Goal: Task Accomplishment & Management: Use online tool/utility

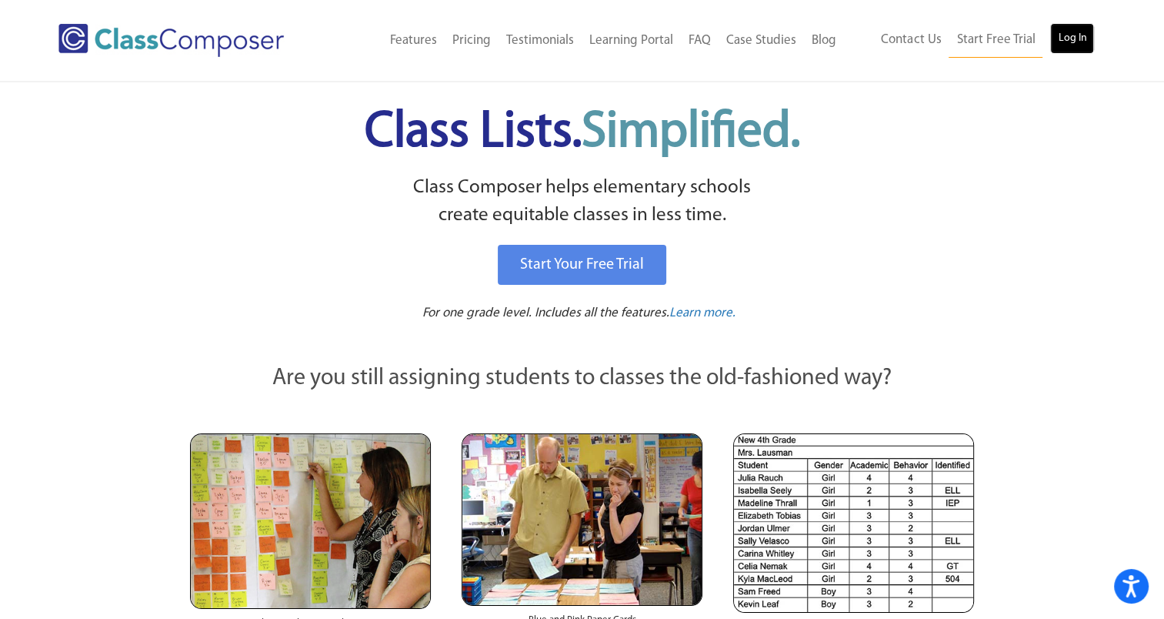
click at [1078, 36] on link "Log In" at bounding box center [1072, 38] width 44 height 31
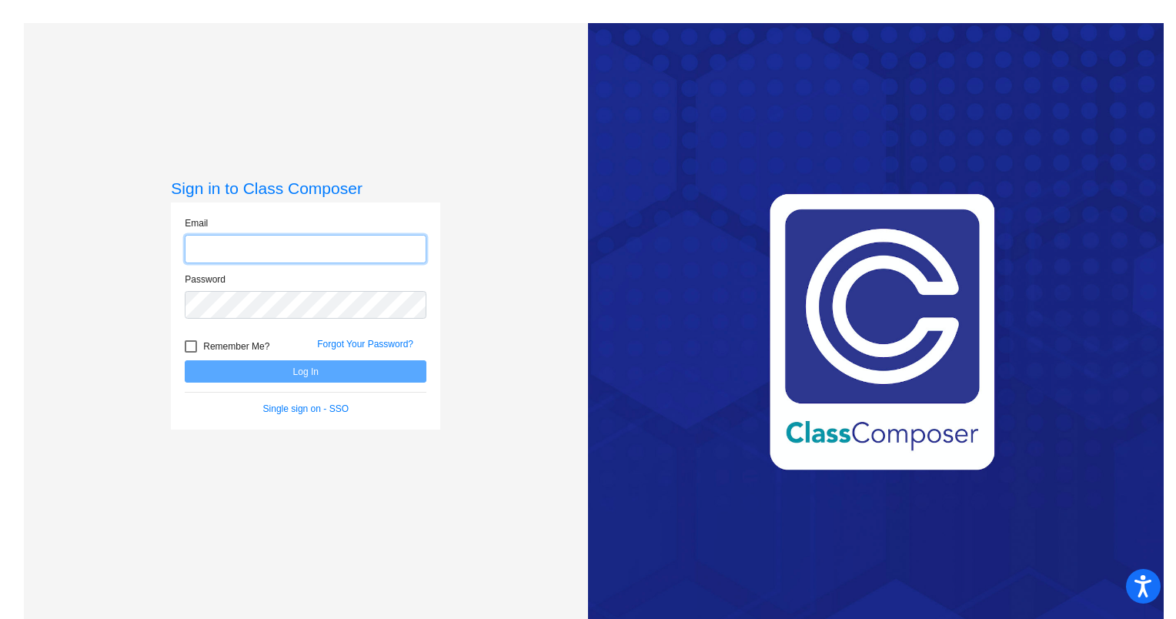
type input "[EMAIL_ADDRESS][DOMAIN_NAME]"
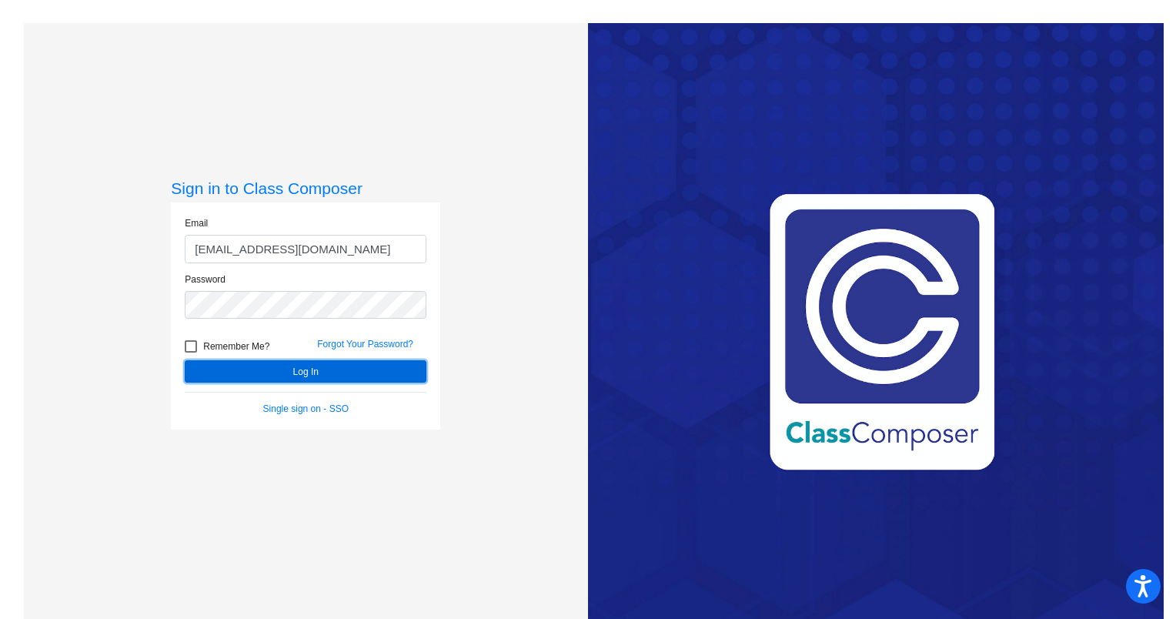
click at [302, 369] on button "Log In" at bounding box center [306, 371] width 242 height 22
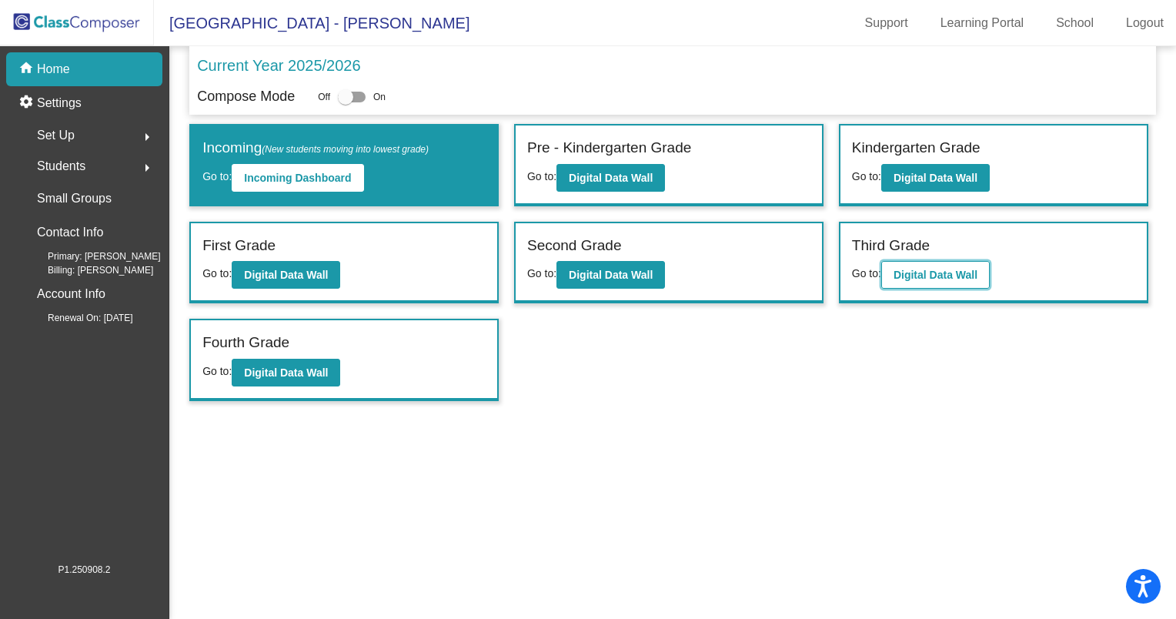
click at [951, 269] on b "Digital Data Wall" at bounding box center [935, 275] width 84 height 12
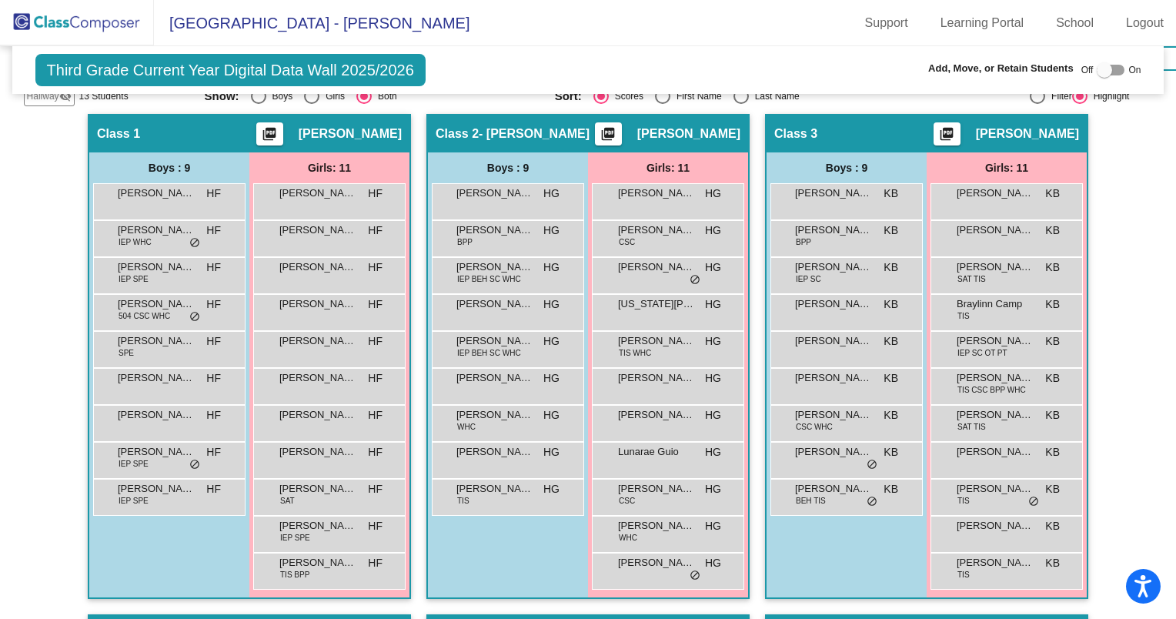
scroll to position [372, 0]
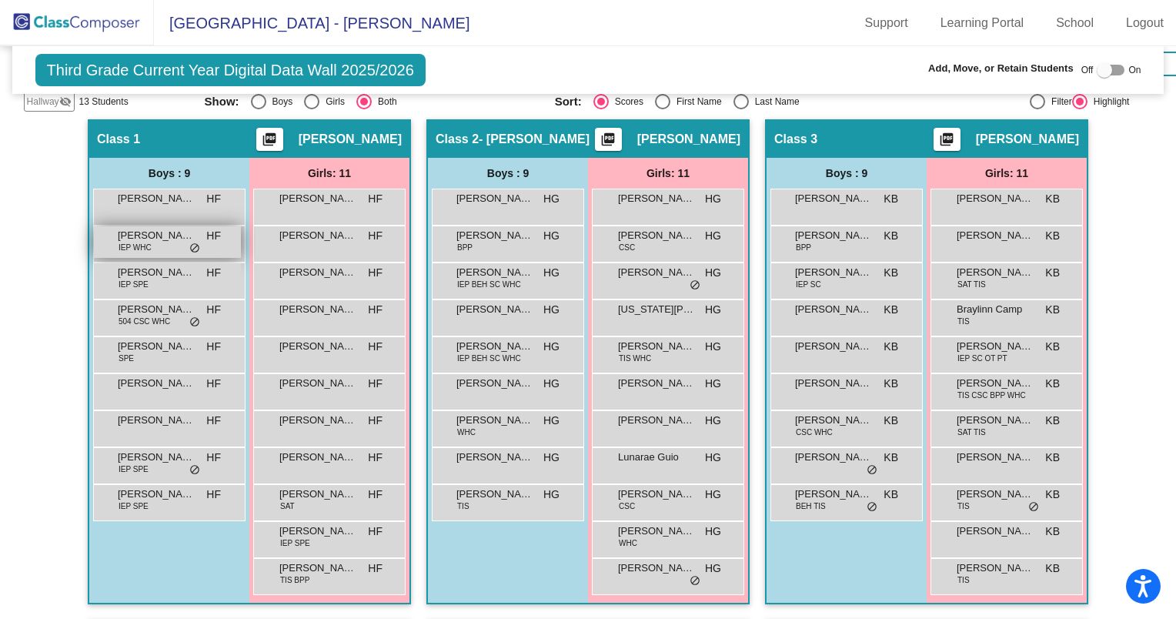
click at [168, 234] on span "[PERSON_NAME]" at bounding box center [156, 235] width 77 height 15
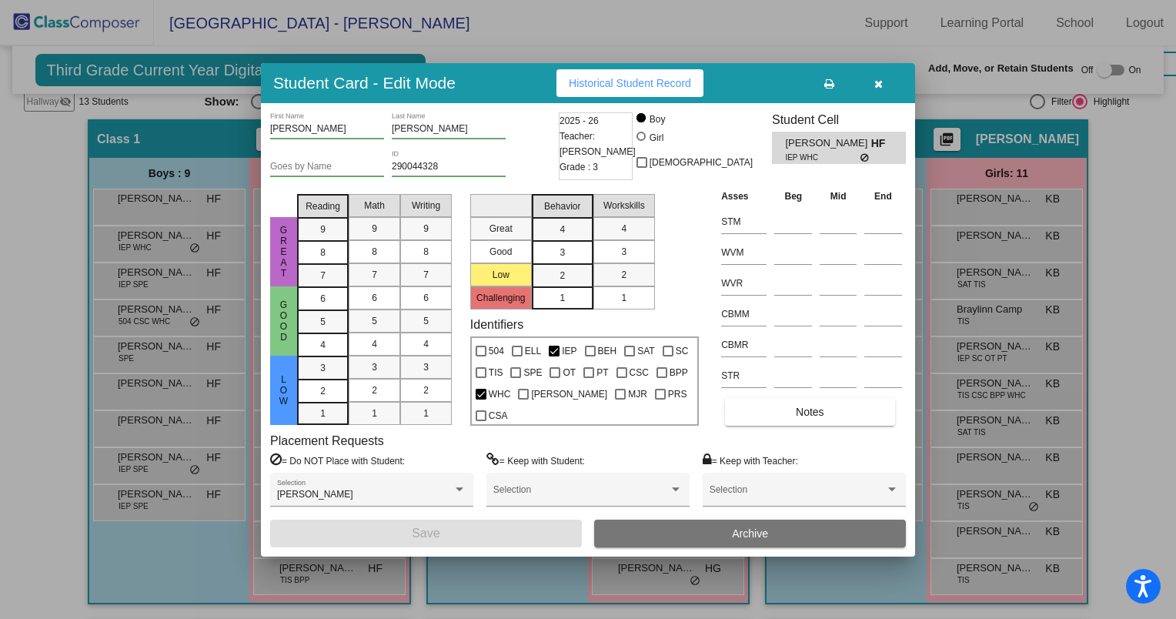
click at [877, 82] on icon "button" at bounding box center [878, 83] width 8 height 11
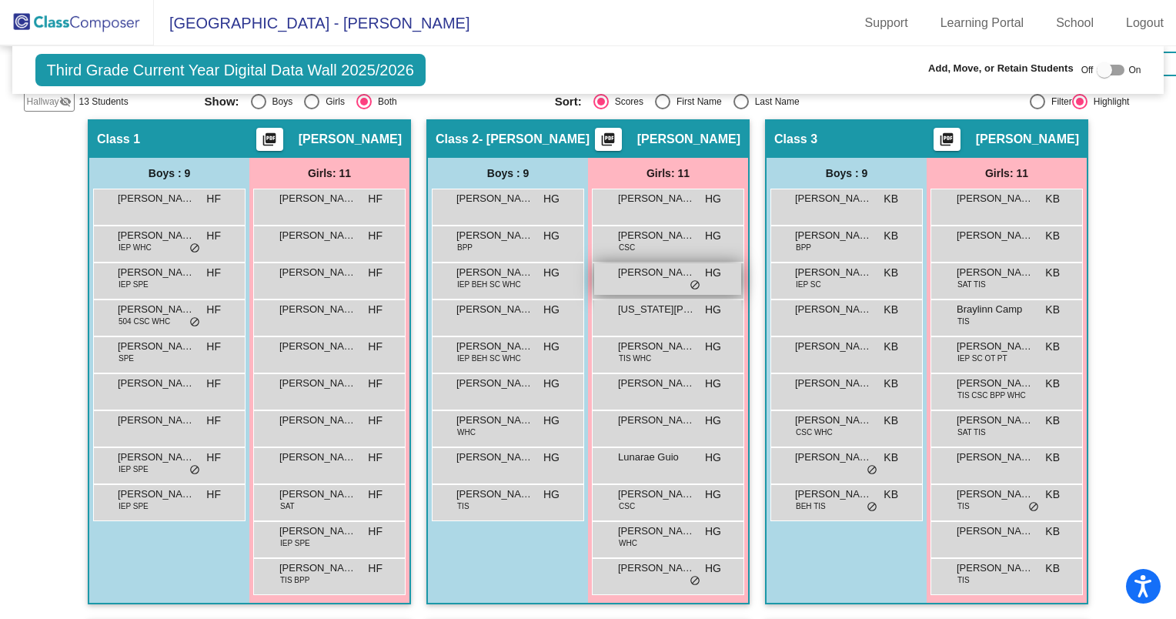
click at [665, 279] on div "[PERSON_NAME] [PERSON_NAME] lock do_not_disturb_alt" at bounding box center [667, 279] width 147 height 32
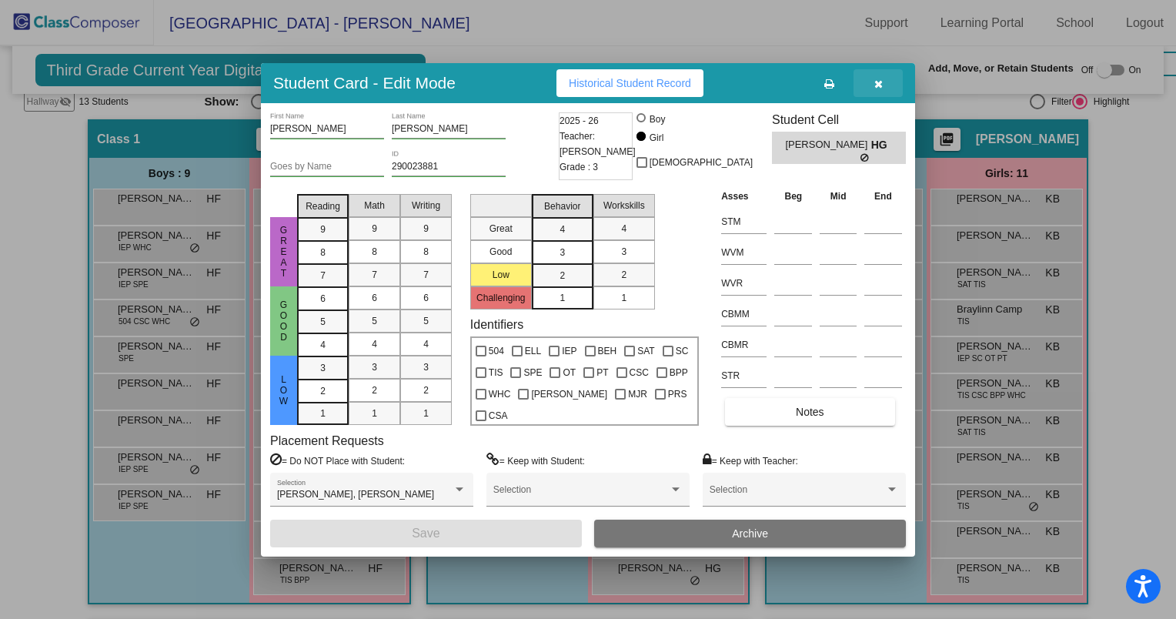
click at [877, 79] on icon "button" at bounding box center [878, 83] width 8 height 11
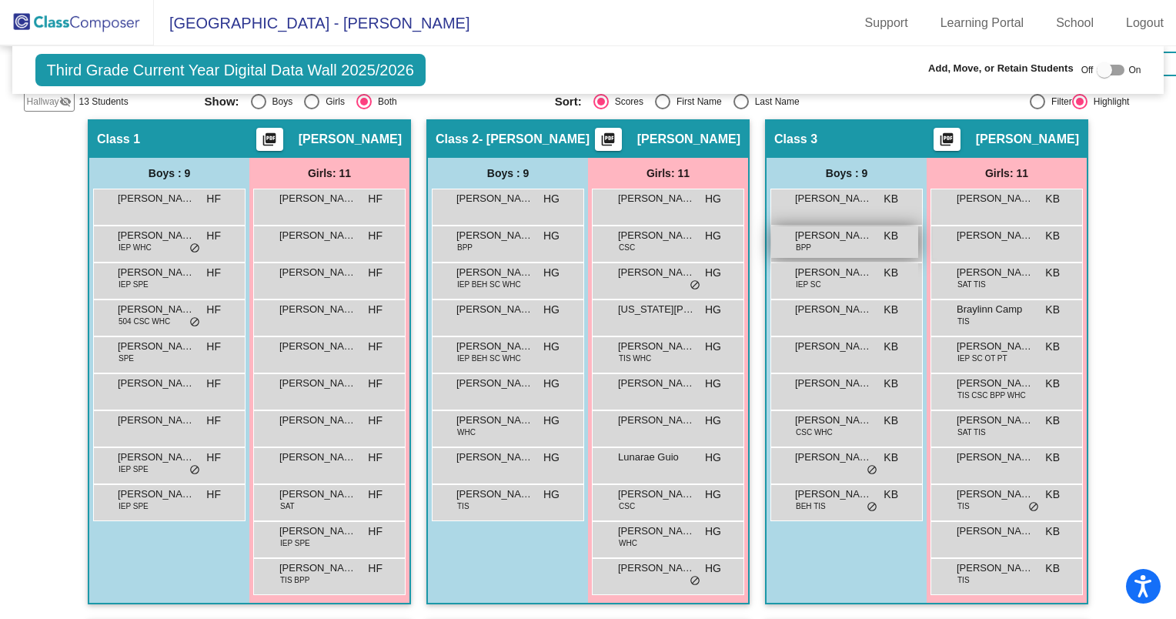
click at [874, 239] on div "[PERSON_NAME] BPP KB lock do_not_disturb_alt" at bounding box center [844, 242] width 147 height 32
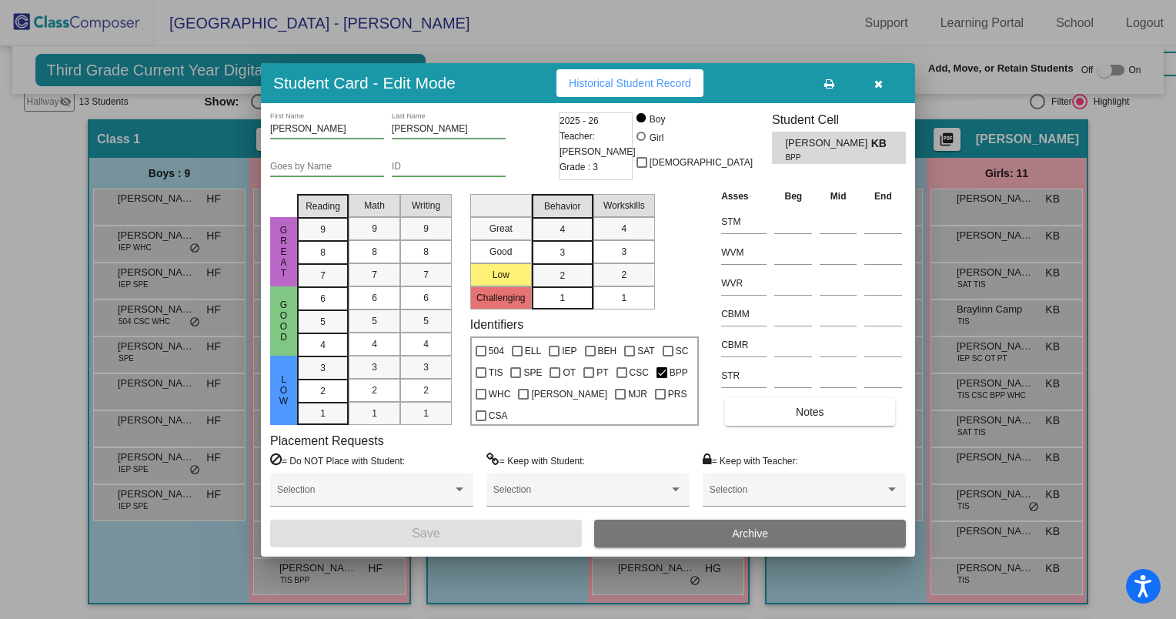
click at [878, 85] on icon "button" at bounding box center [878, 83] width 8 height 11
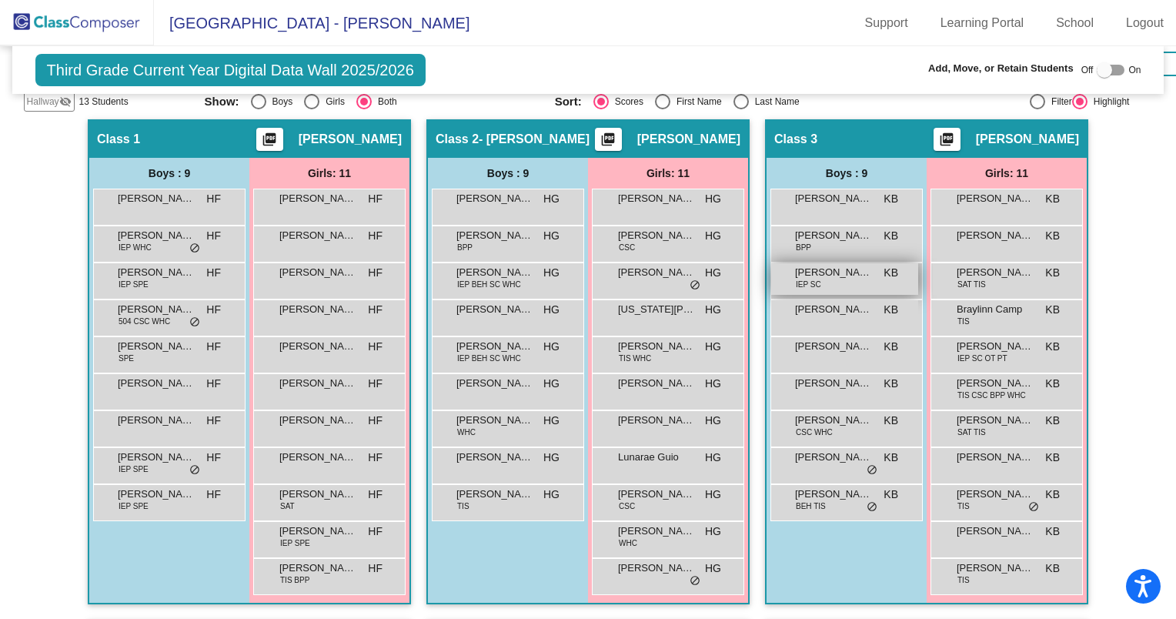
click at [836, 272] on span "[PERSON_NAME]" at bounding box center [833, 272] width 77 height 15
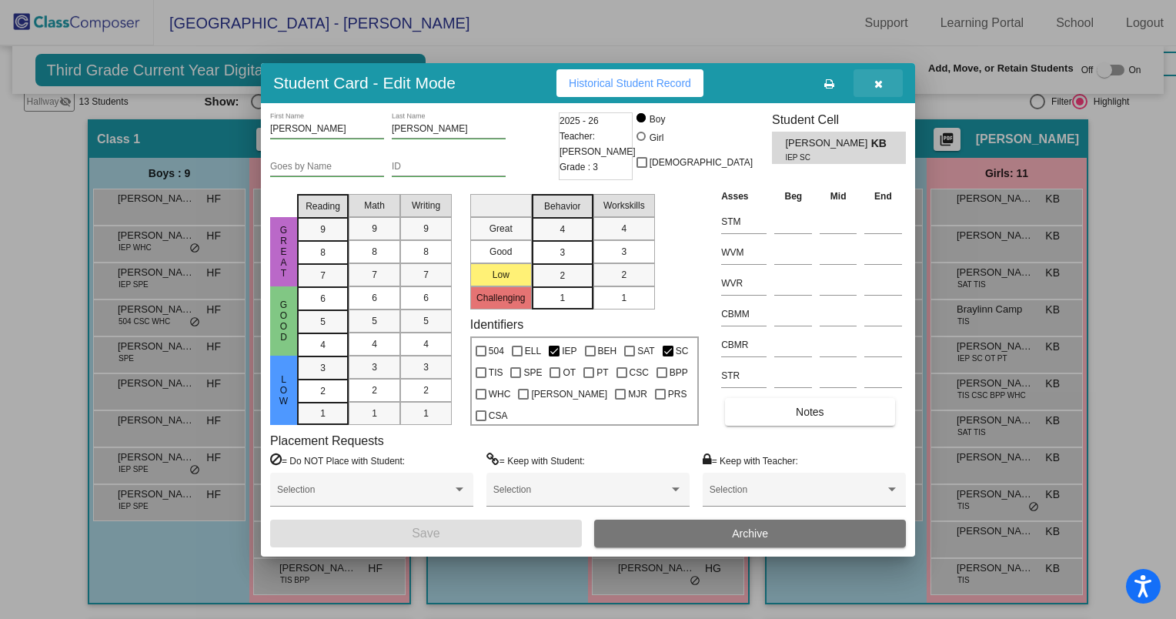
click at [879, 78] on icon "button" at bounding box center [878, 83] width 8 height 11
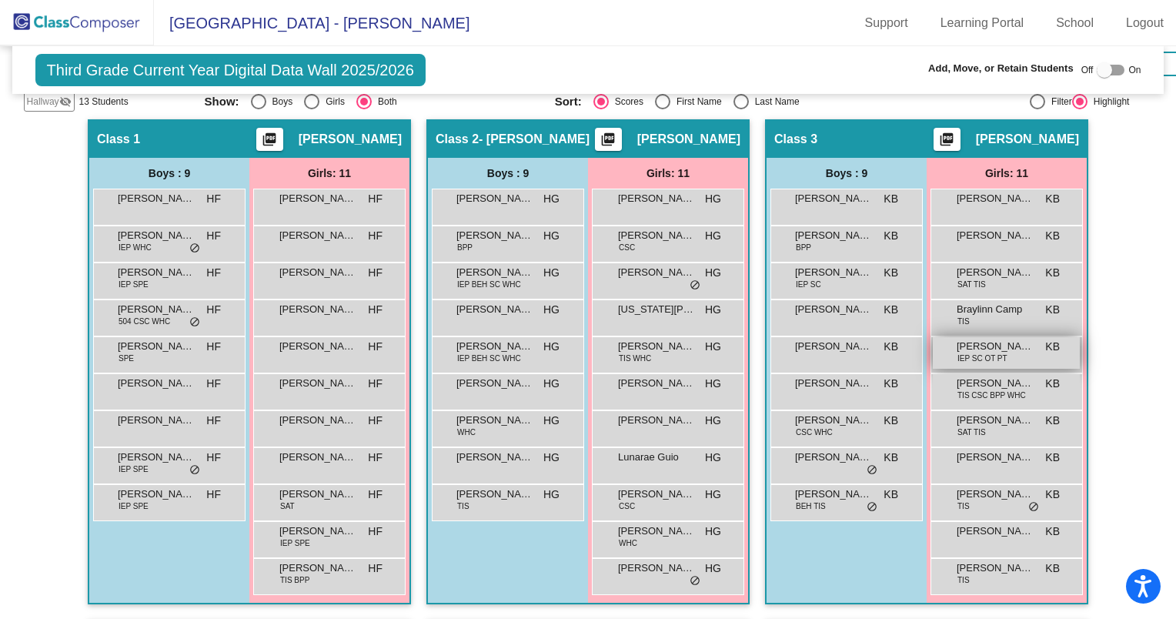
click at [978, 352] on span "IEP SC OT PT" at bounding box center [982, 358] width 50 height 12
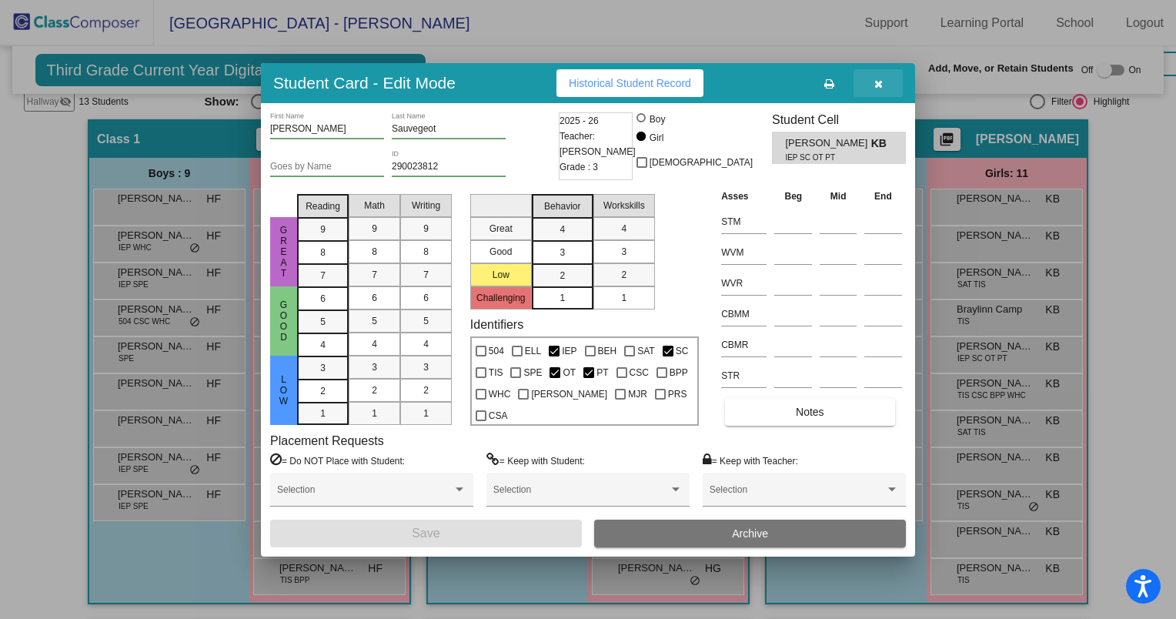
click at [870, 80] on button "button" at bounding box center [877, 83] width 49 height 28
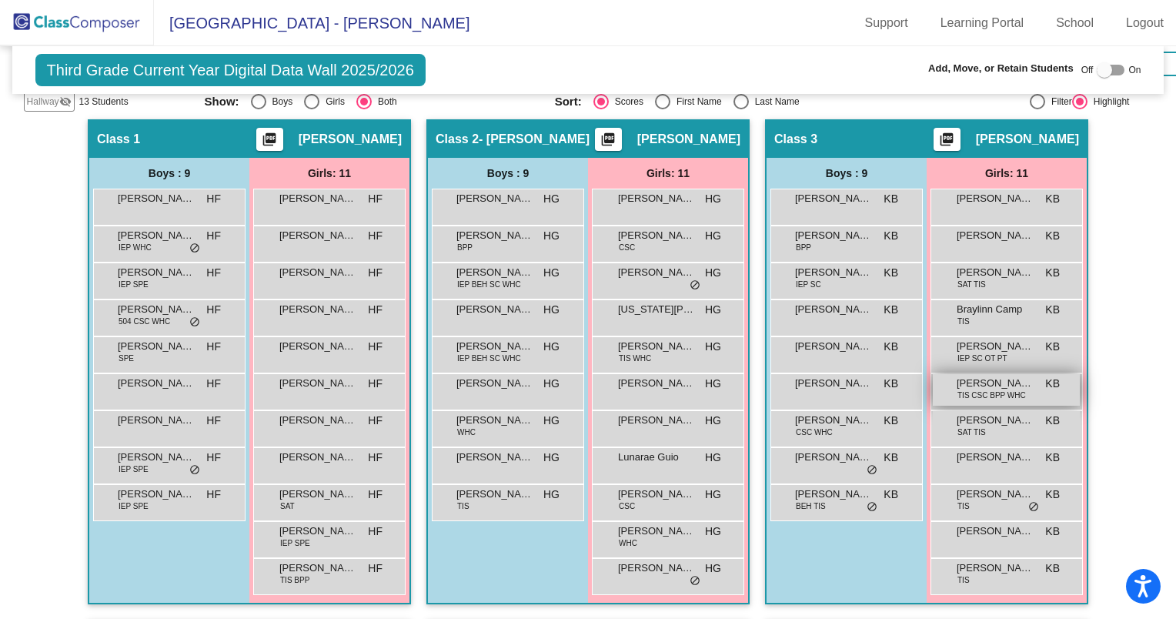
click at [1027, 390] on div "[PERSON_NAME] TIS CSC BPP WHC KB lock do_not_disturb_alt" at bounding box center [1006, 390] width 147 height 32
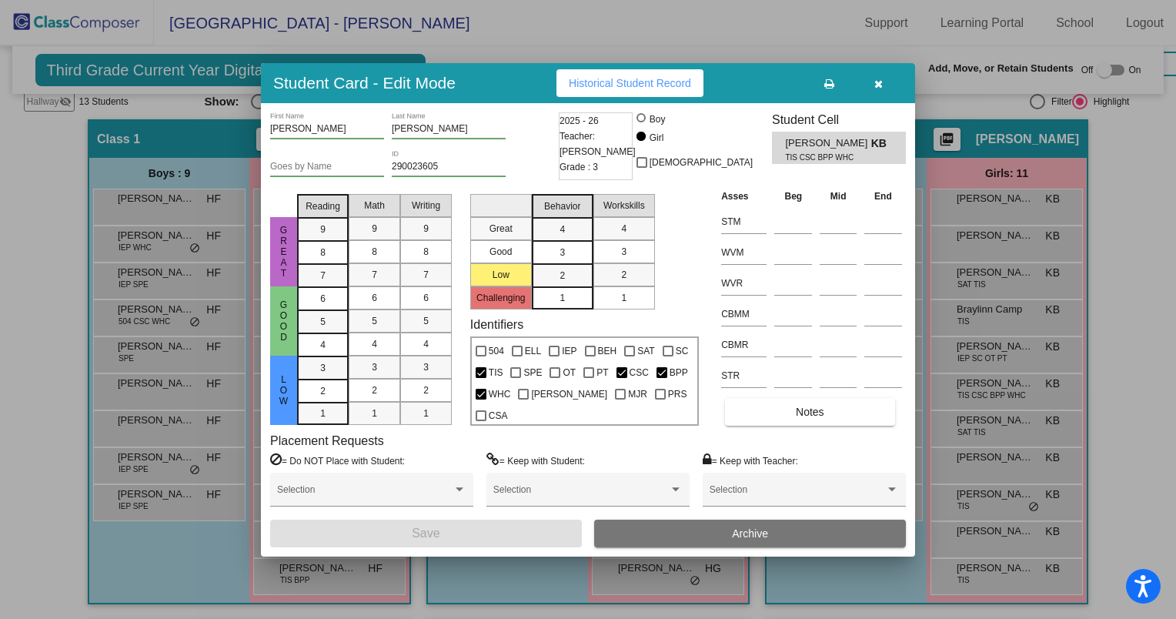
click at [882, 80] on icon "button" at bounding box center [878, 83] width 8 height 11
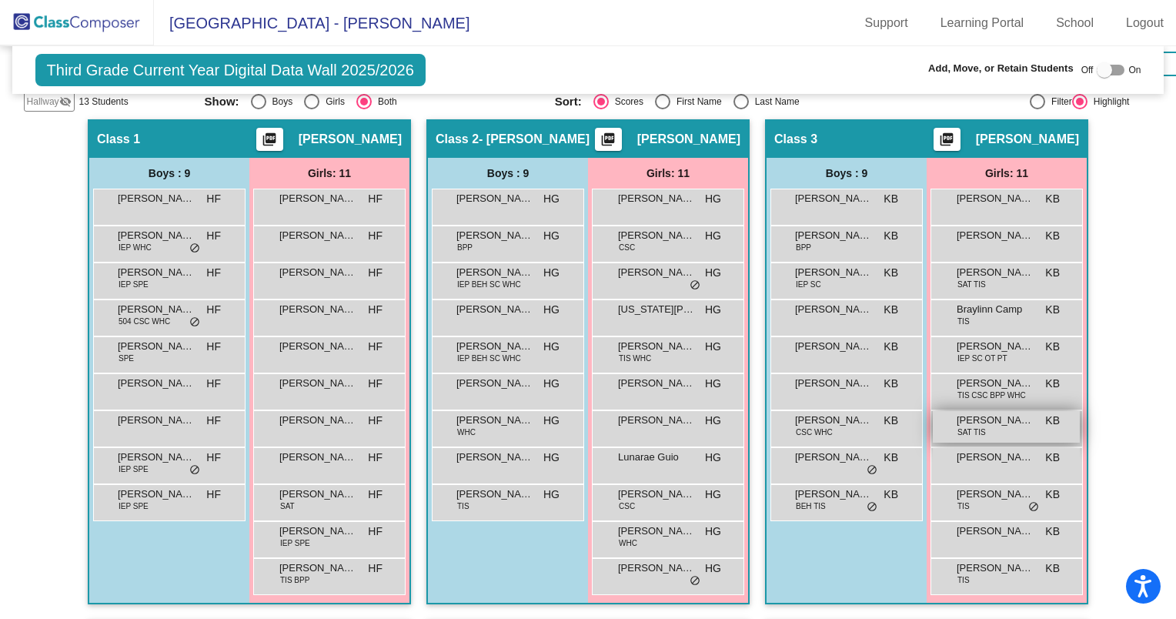
click at [1030, 419] on div "[PERSON_NAME] SAT TIS KB lock do_not_disturb_alt" at bounding box center [1006, 427] width 147 height 32
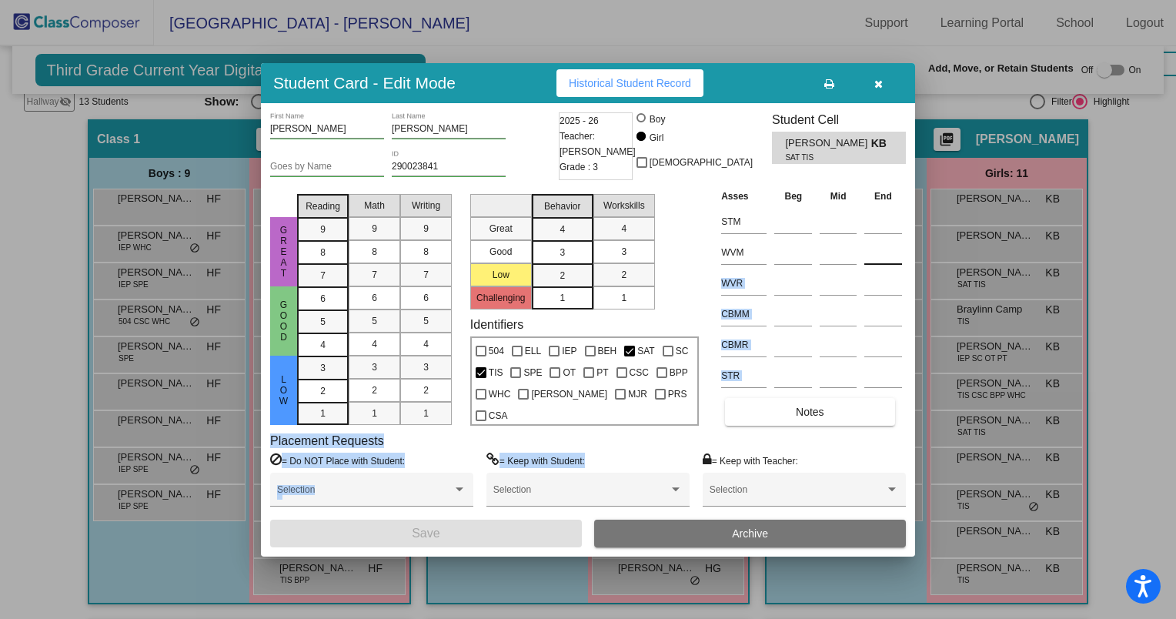
drag, startPoint x: 677, startPoint y: 476, endPoint x: 877, endPoint y: 241, distance: 309.0
click at [877, 241] on div "[PERSON_NAME] First Name [PERSON_NAME] Last Name Goes by Name 290023841 ID 2025…" at bounding box center [588, 329] width 636 height 435
click at [871, 79] on button "button" at bounding box center [877, 83] width 49 height 28
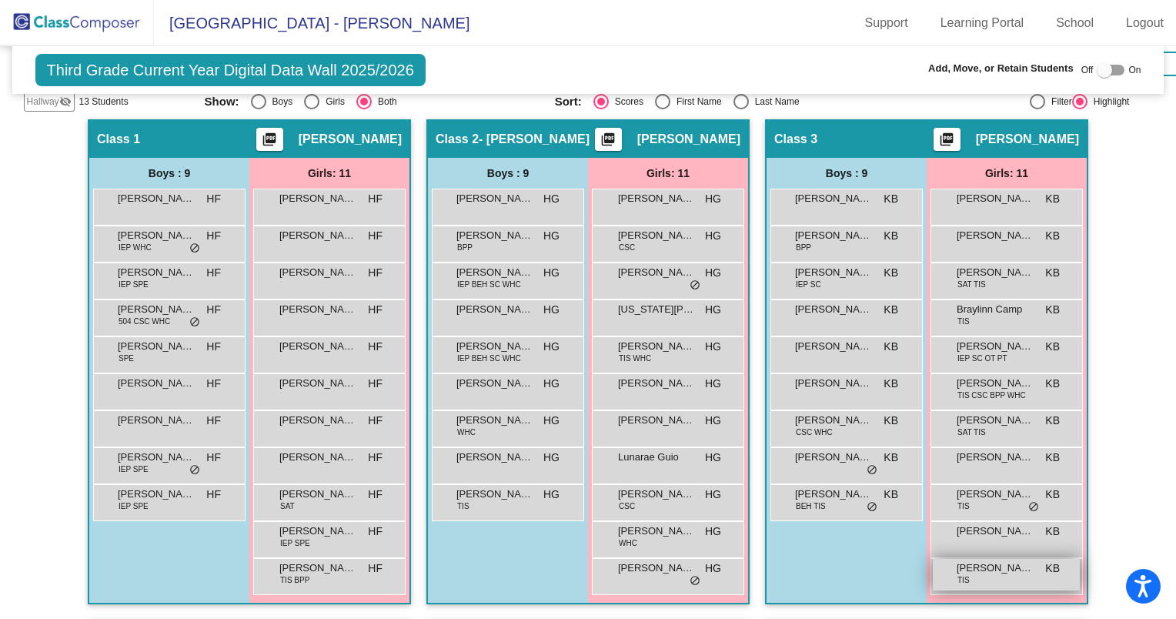
click at [994, 580] on div "[PERSON_NAME] TIS KB lock do_not_disturb_alt" at bounding box center [1006, 575] width 147 height 32
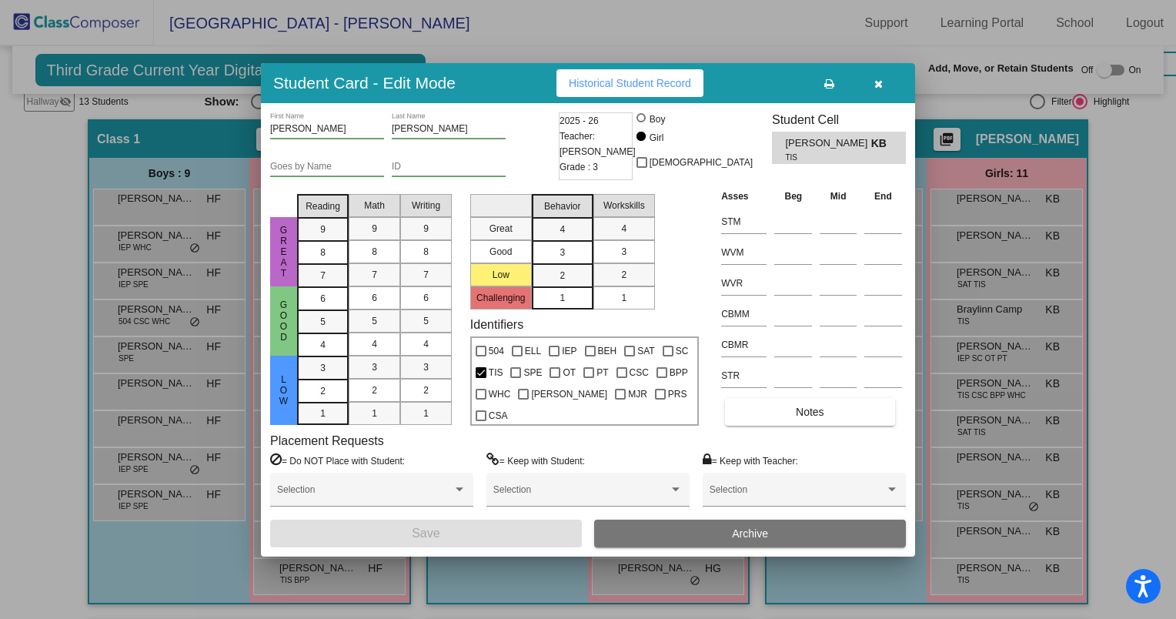
click at [874, 78] on icon "button" at bounding box center [878, 83] width 8 height 11
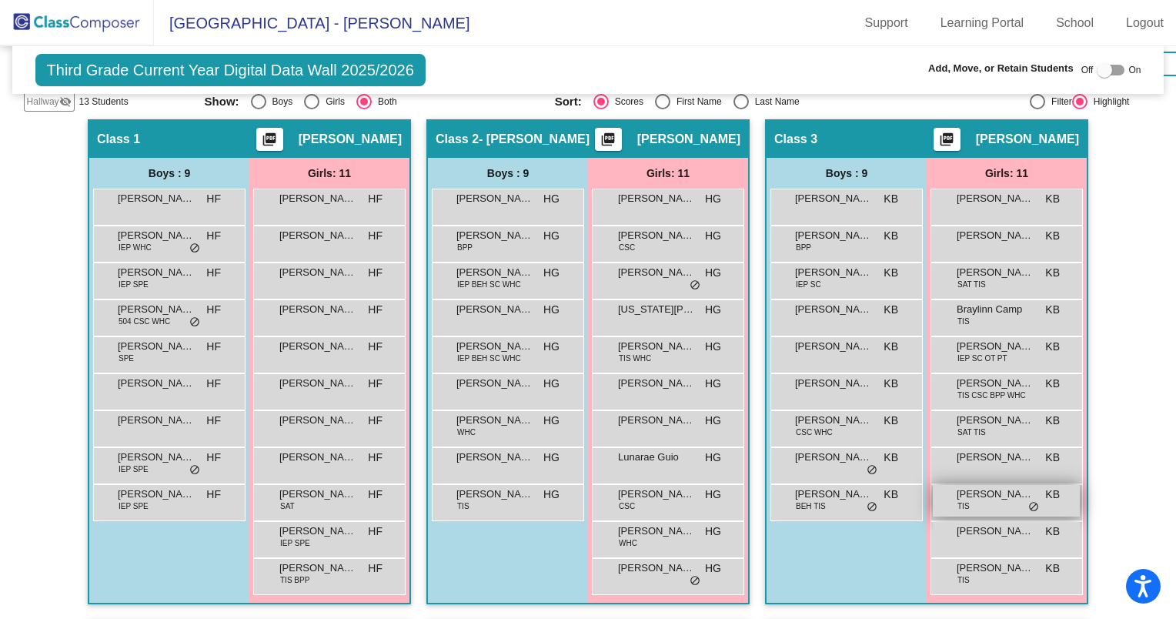
click at [991, 499] on div "[PERSON_NAME] TIS KB lock do_not_disturb_alt" at bounding box center [1006, 501] width 147 height 32
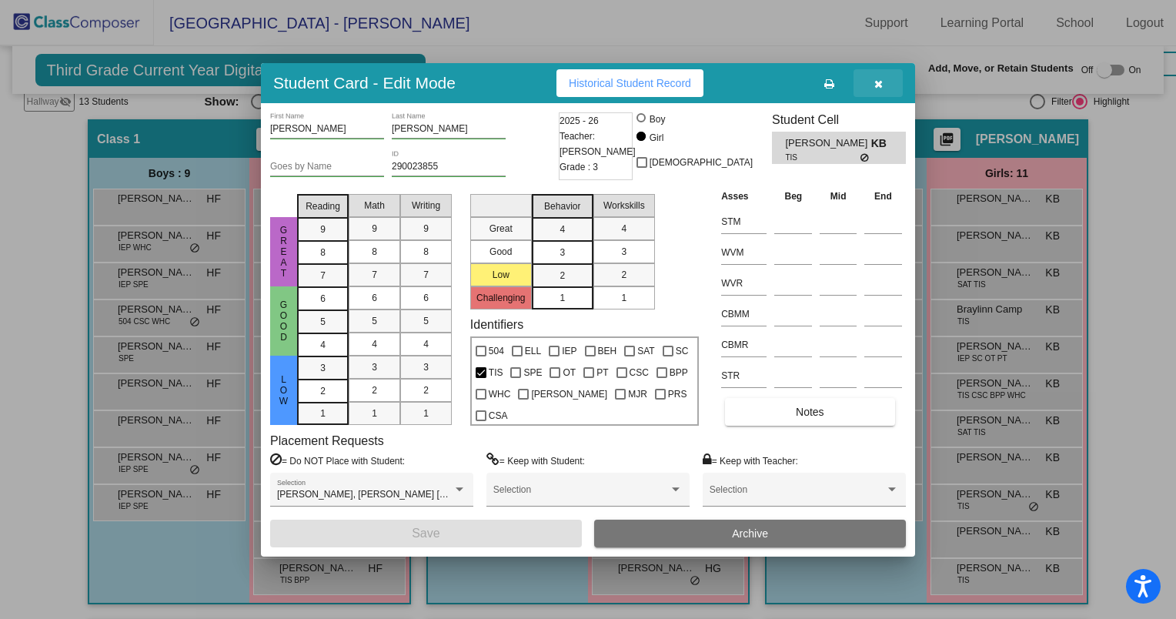
click at [878, 82] on icon "button" at bounding box center [878, 83] width 8 height 11
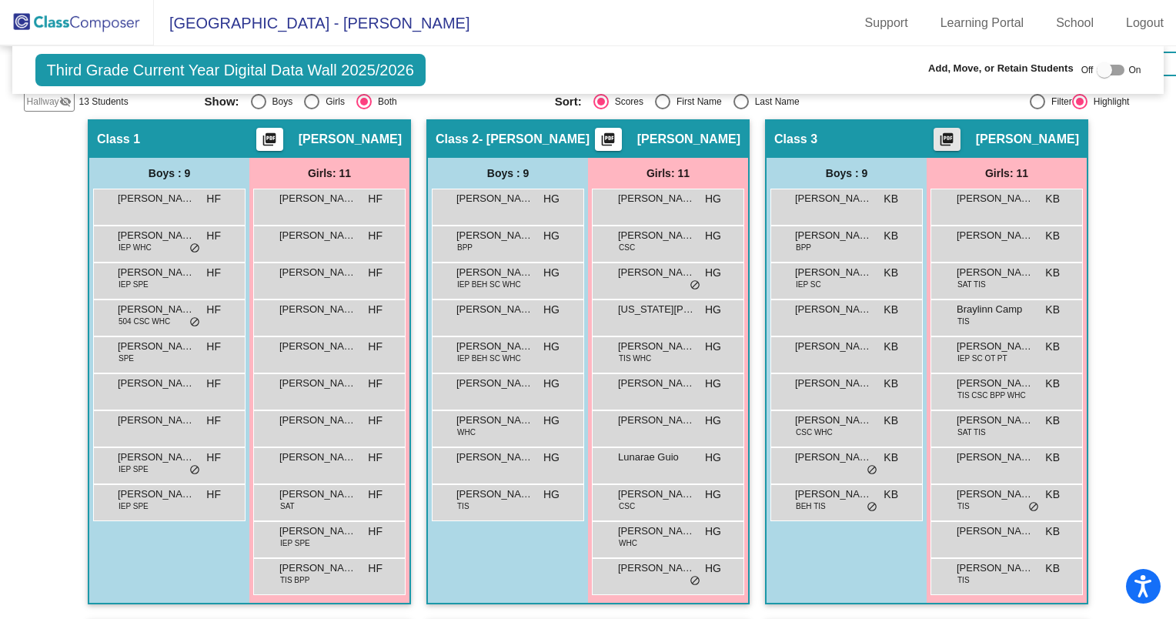
click at [956, 132] on mat-icon "picture_as_pdf" at bounding box center [946, 143] width 18 height 22
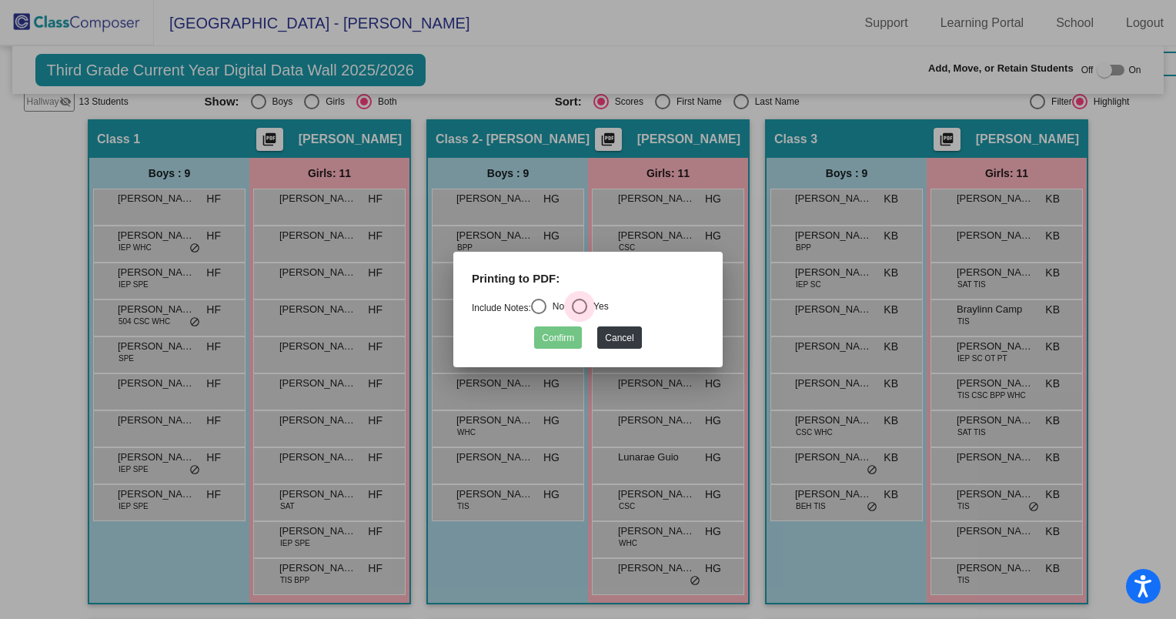
click at [580, 305] on div "Select an option" at bounding box center [579, 306] width 15 height 15
click at [579, 314] on input "Yes" at bounding box center [579, 314] width 1 height 1
radio input "true"
click at [560, 336] on button "Confirm" at bounding box center [558, 337] width 48 height 22
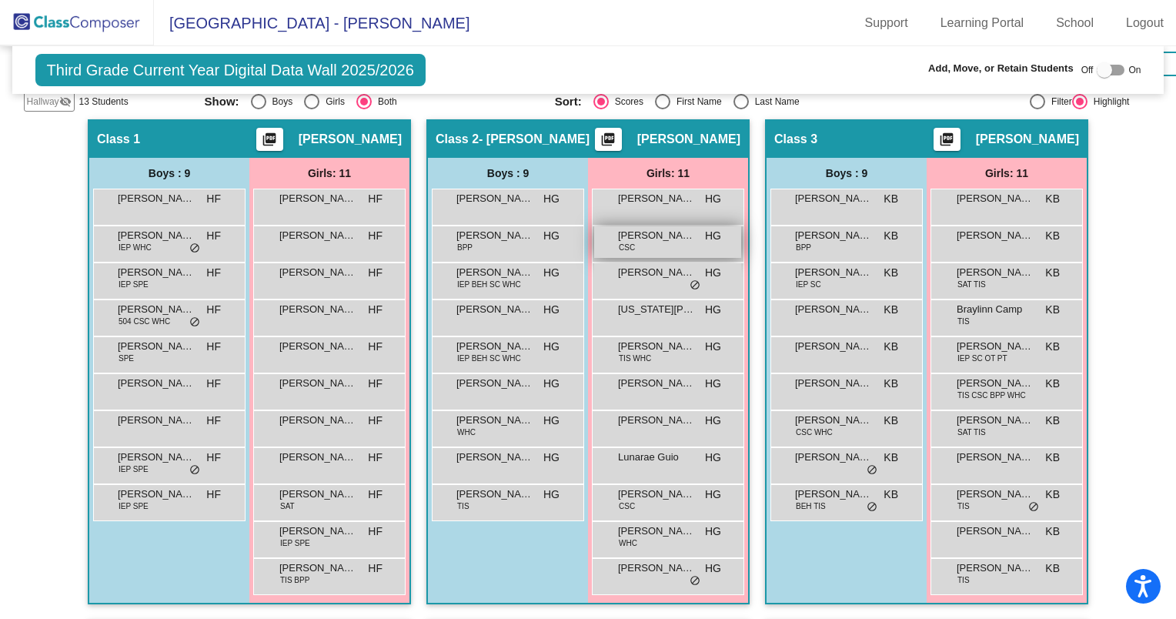
click at [656, 242] on div "[PERSON_NAME] CSC HG lock do_not_disturb_alt" at bounding box center [667, 242] width 147 height 32
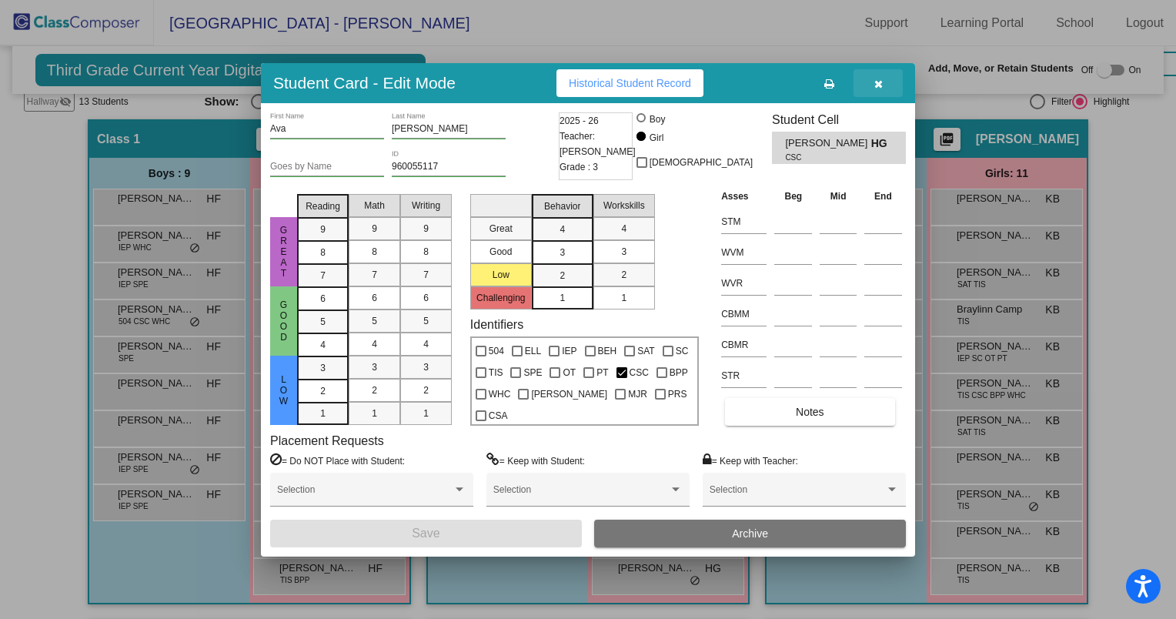
click at [877, 85] on icon "button" at bounding box center [878, 83] width 8 height 11
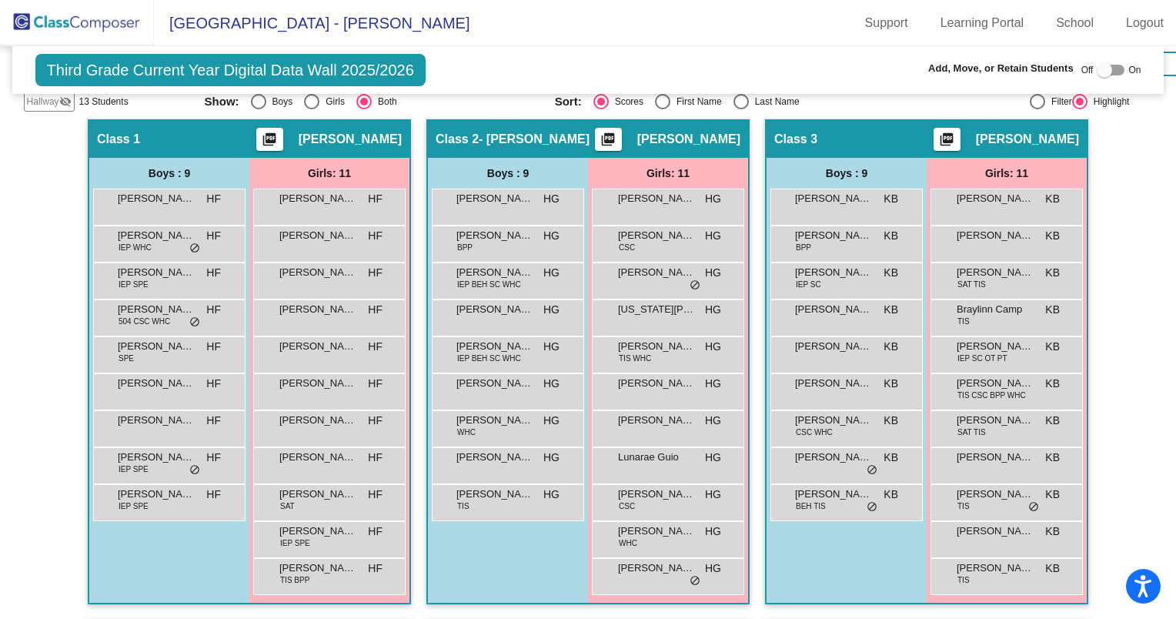
scroll to position [867, 0]
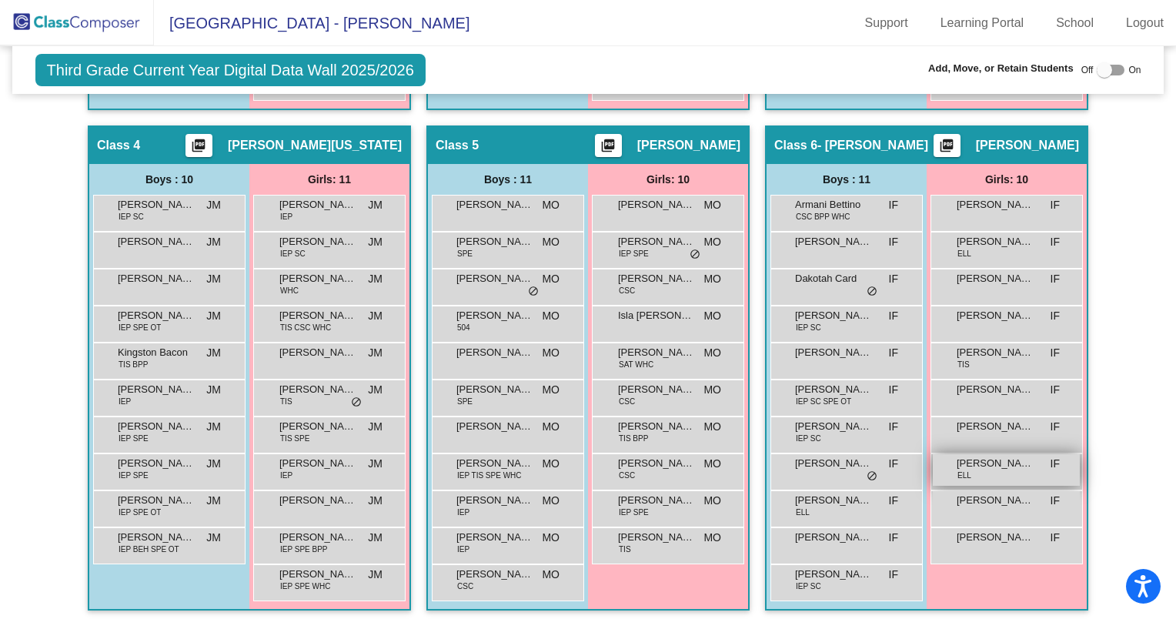
click at [1022, 471] on div "[PERSON_NAME] ELL IF lock do_not_disturb_alt" at bounding box center [1006, 470] width 147 height 32
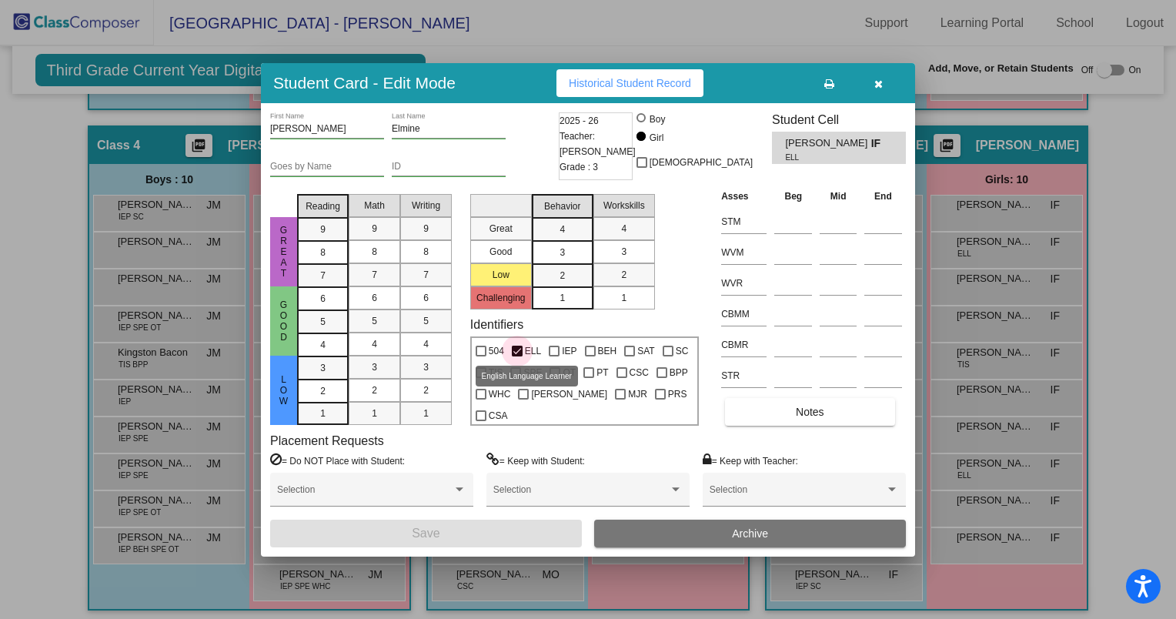
click at [528, 345] on span "ELL" at bounding box center [533, 351] width 16 height 18
click at [517, 356] on input "ELL" at bounding box center [516, 356] width 1 height 1
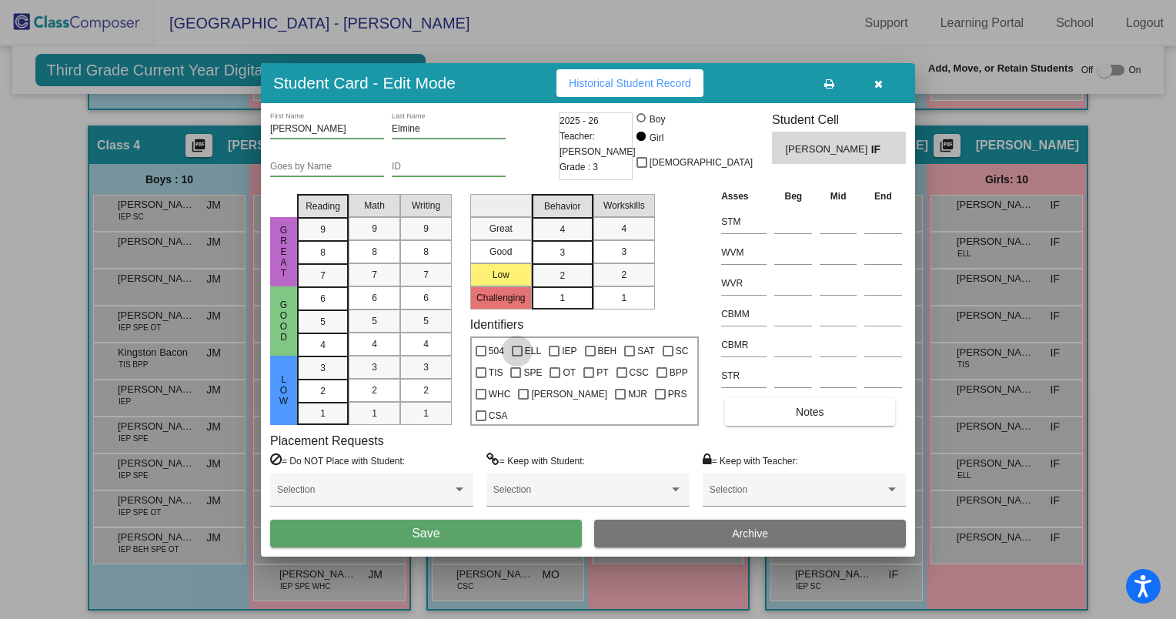
click at [528, 345] on span "ELL" at bounding box center [533, 351] width 16 height 18
click at [517, 356] on input "ELL" at bounding box center [516, 356] width 1 height 1
checkbox input "true"
click at [876, 80] on icon "button" at bounding box center [878, 83] width 8 height 11
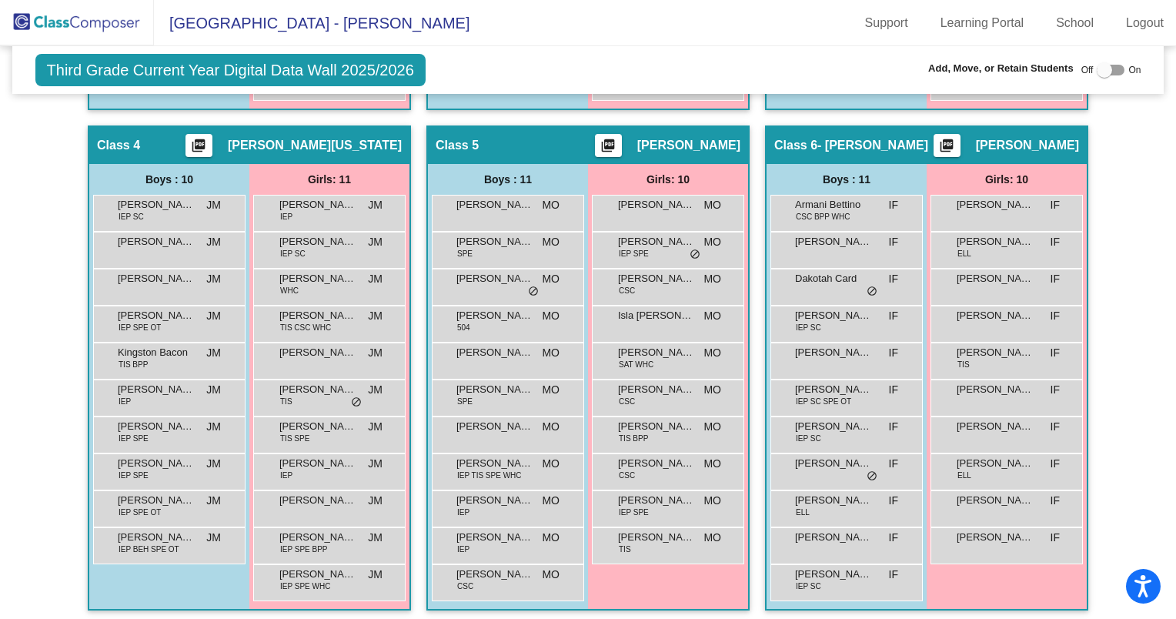
scroll to position [876, 0]
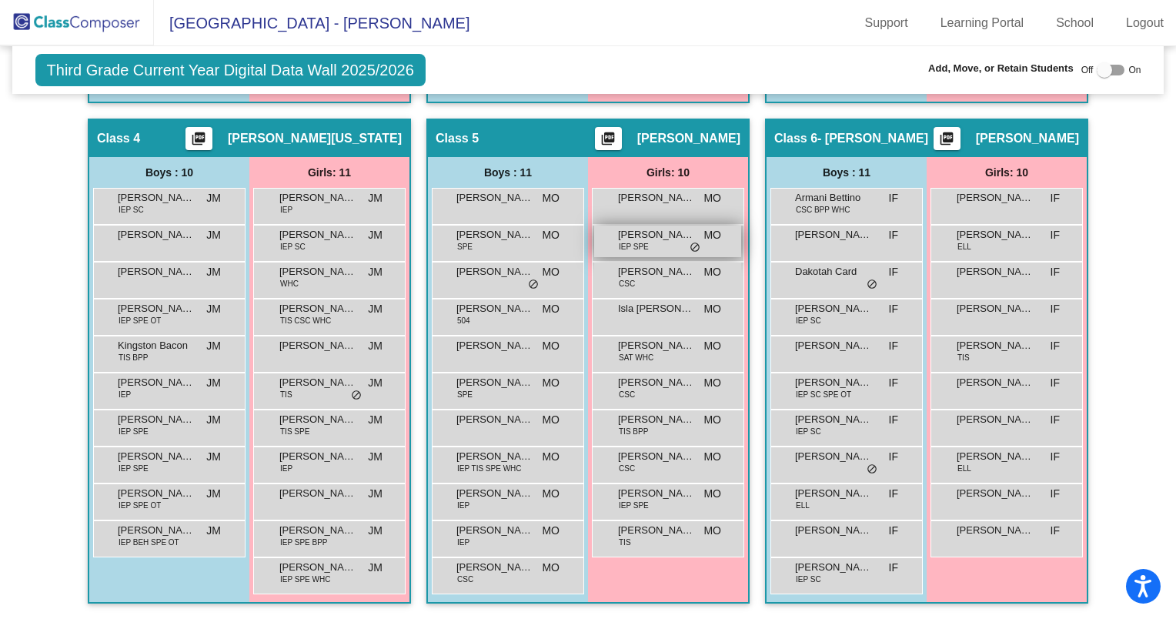
click at [651, 234] on span "[PERSON_NAME]" at bounding box center [656, 234] width 77 height 15
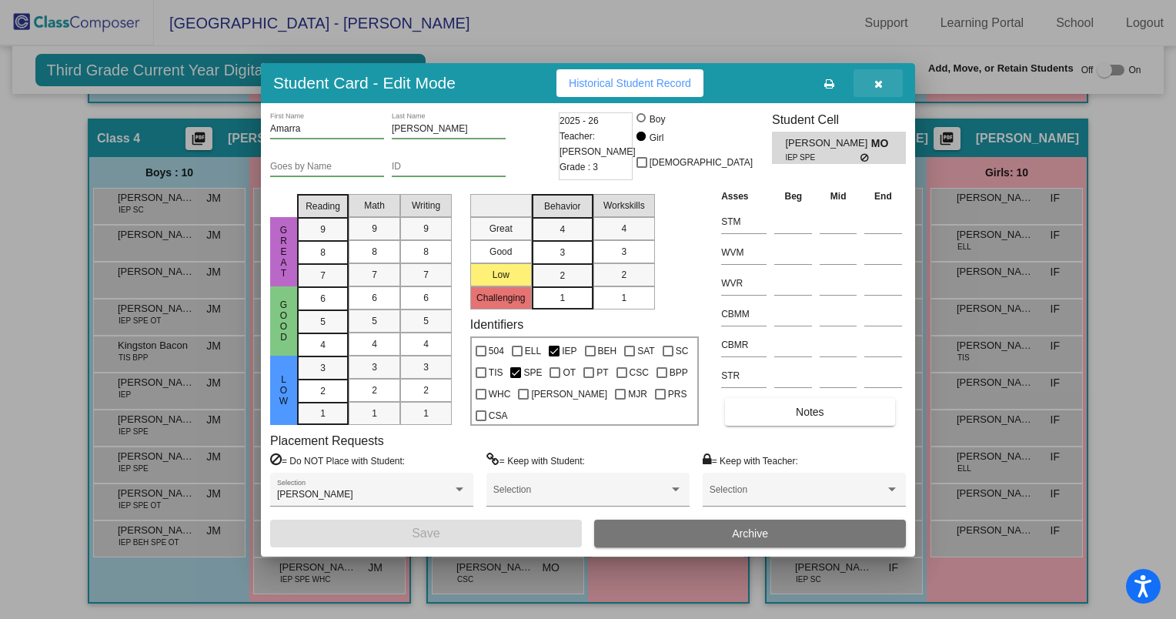
click at [880, 85] on icon "button" at bounding box center [878, 83] width 8 height 11
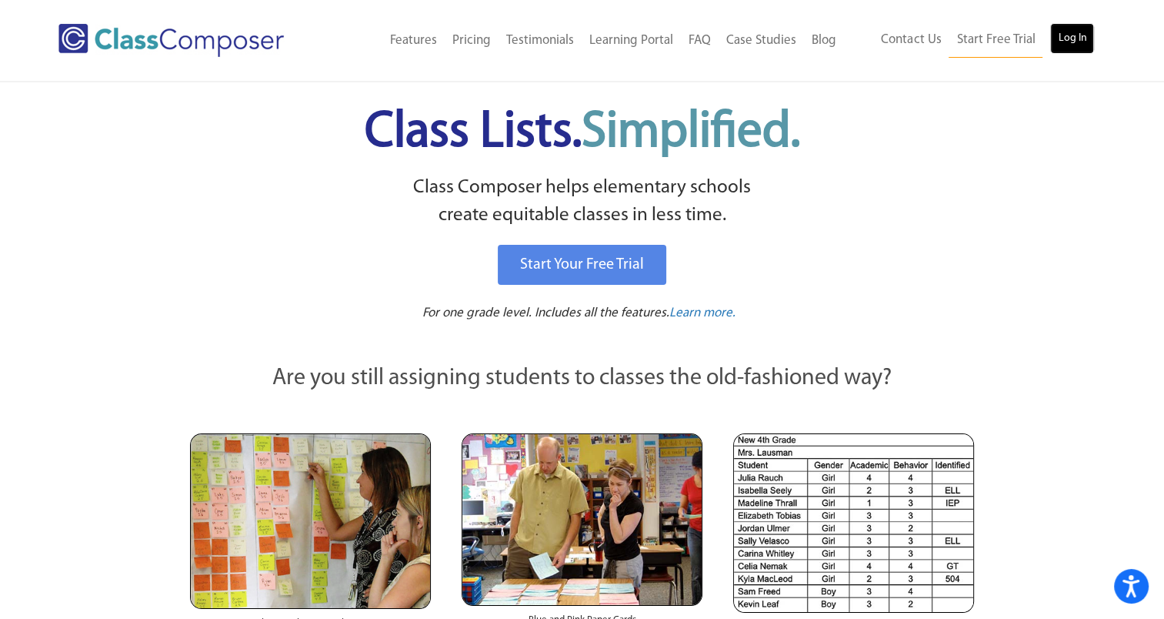
click at [1077, 31] on link "Log In" at bounding box center [1072, 38] width 44 height 31
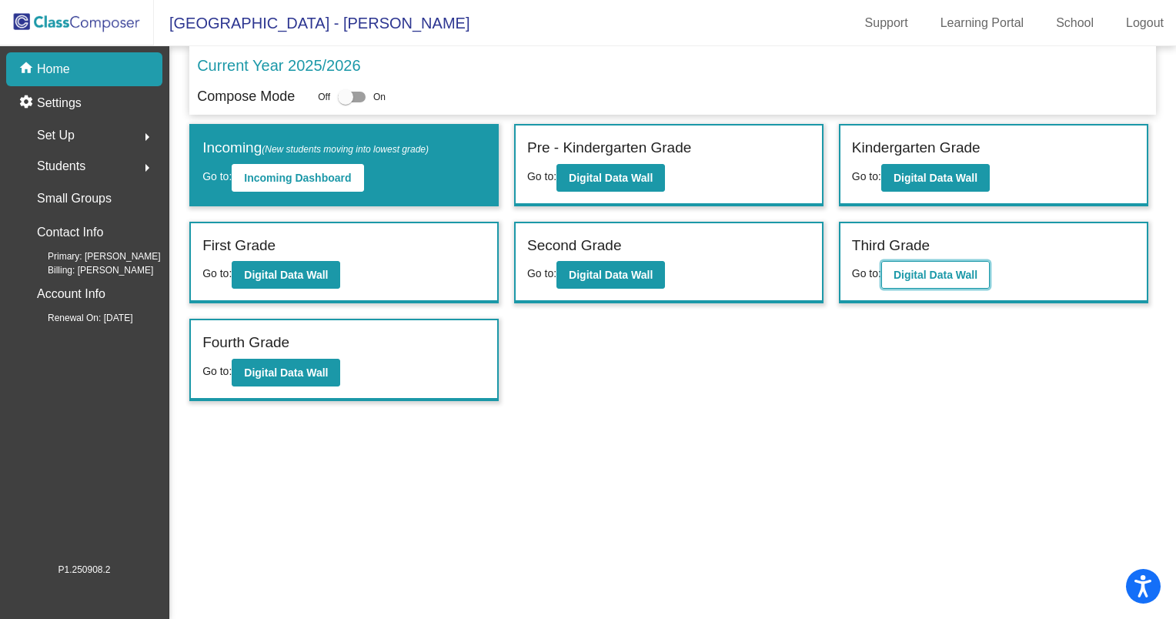
click at [932, 278] on b "Digital Data Wall" at bounding box center [935, 275] width 84 height 12
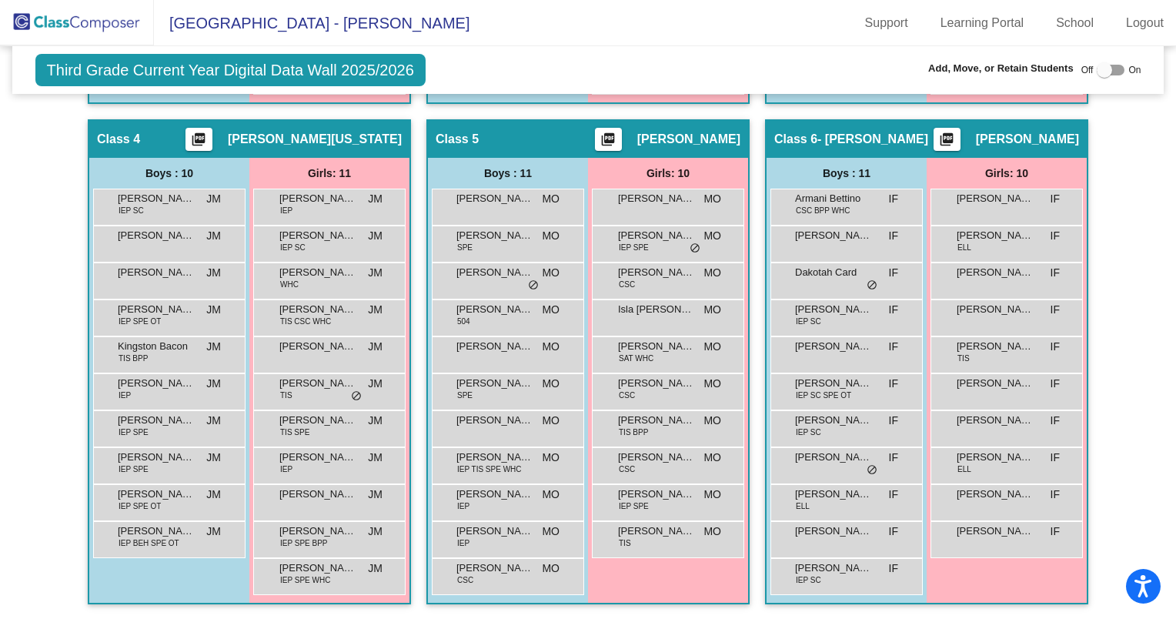
scroll to position [876, 0]
click at [847, 195] on span "Armani Bettino" at bounding box center [833, 197] width 77 height 15
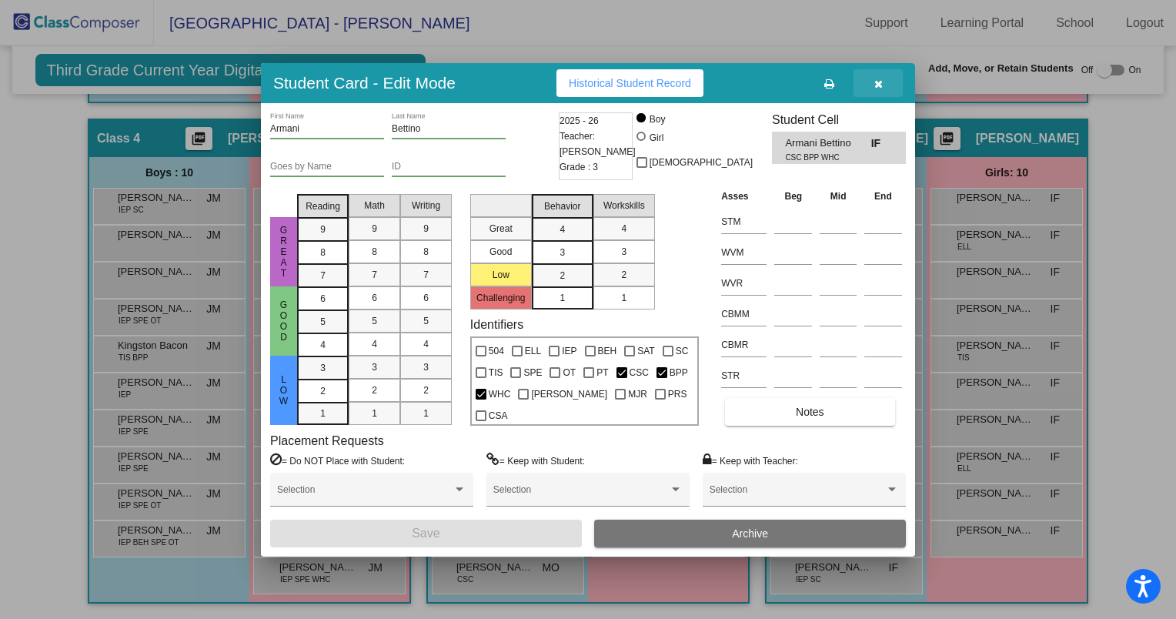
click at [879, 81] on icon "button" at bounding box center [878, 83] width 8 height 11
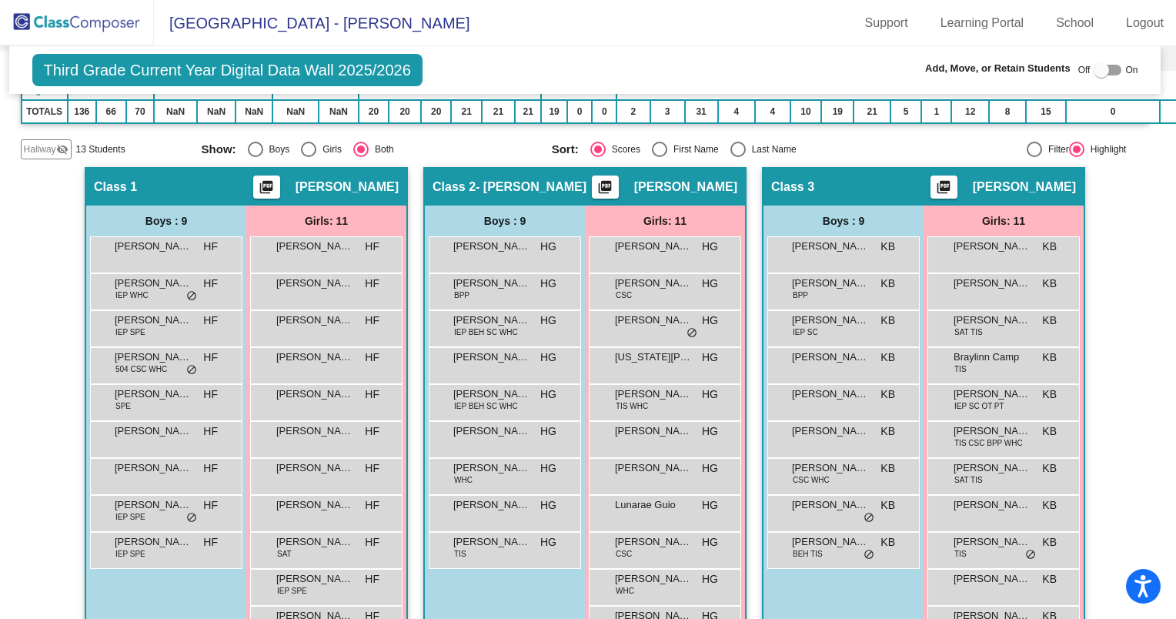
scroll to position [322, 3]
